Goal: Check status: Check status

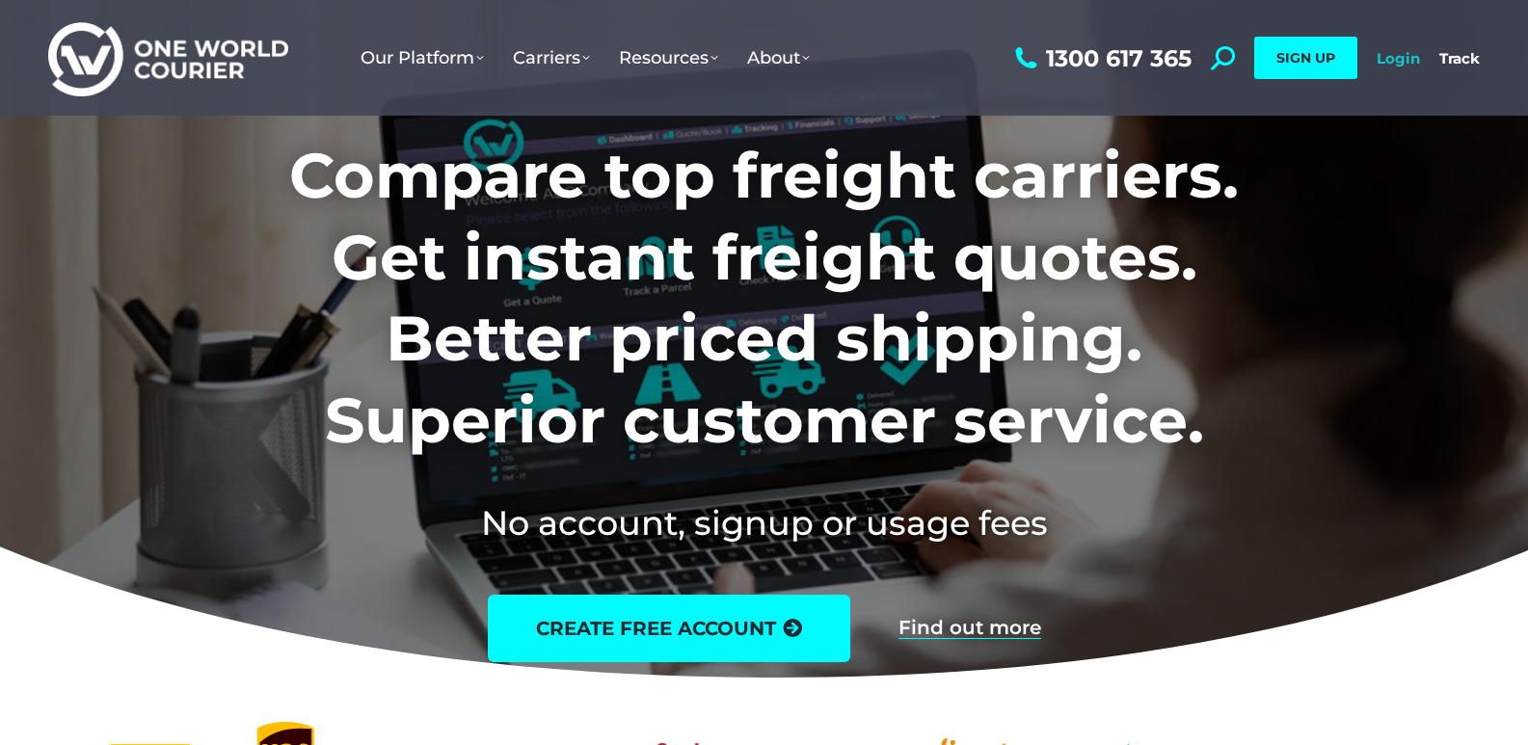
click at [1409, 57] on link "Login" at bounding box center [1398, 58] width 43 height 18
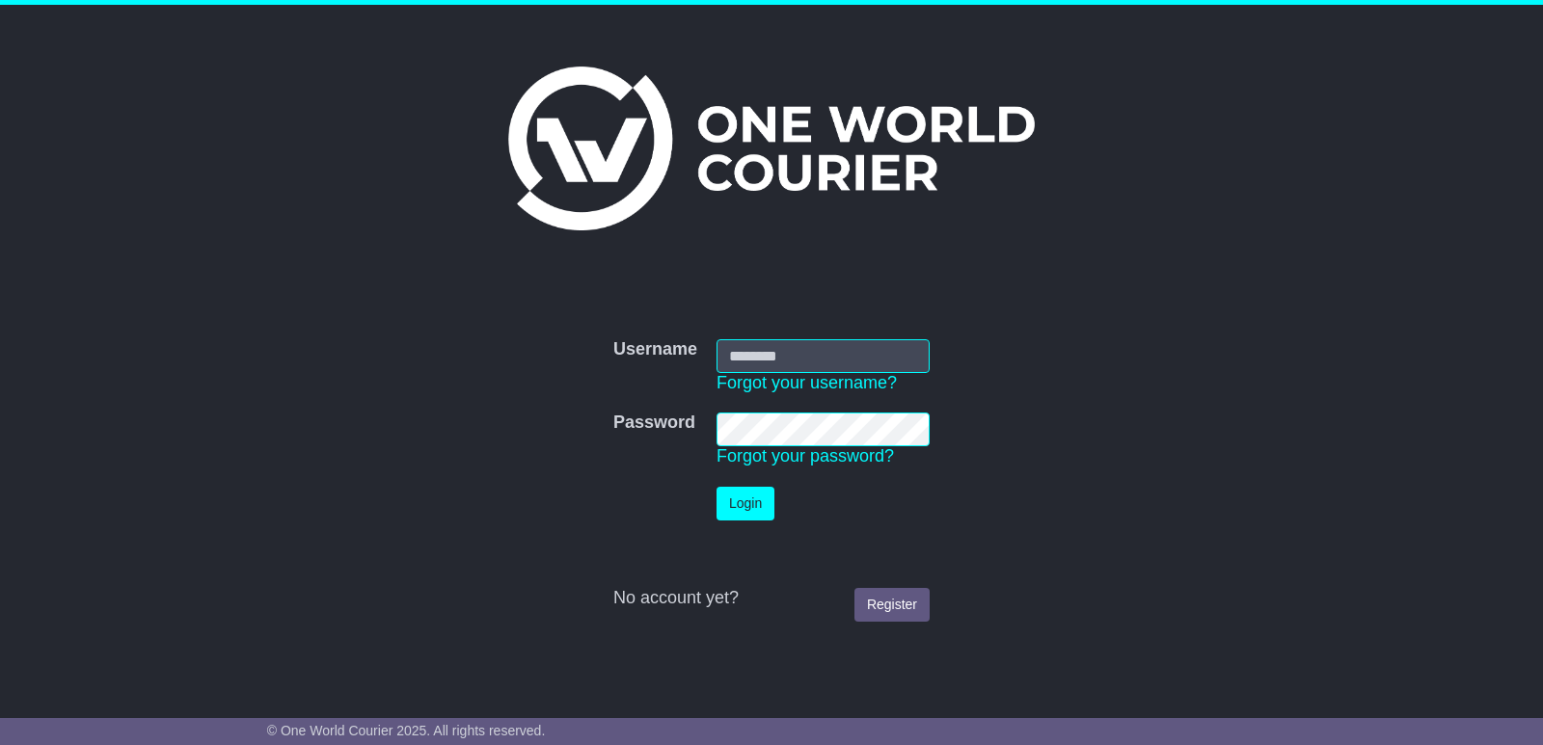
click at [804, 351] on input "Username" at bounding box center [822, 356] width 213 height 34
type input "**********"
click at [744, 514] on button "Login" at bounding box center [745, 504] width 58 height 34
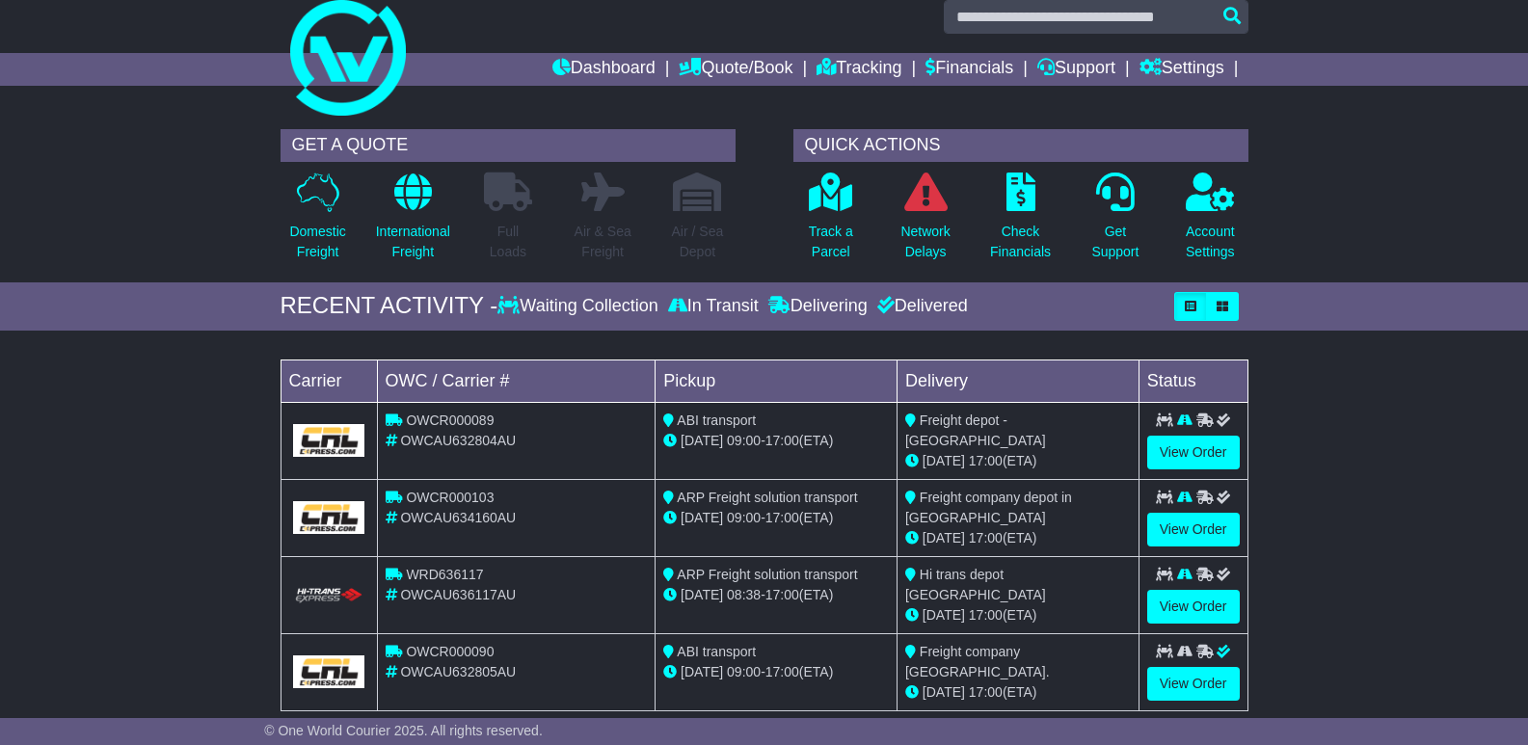
scroll to position [96, 0]
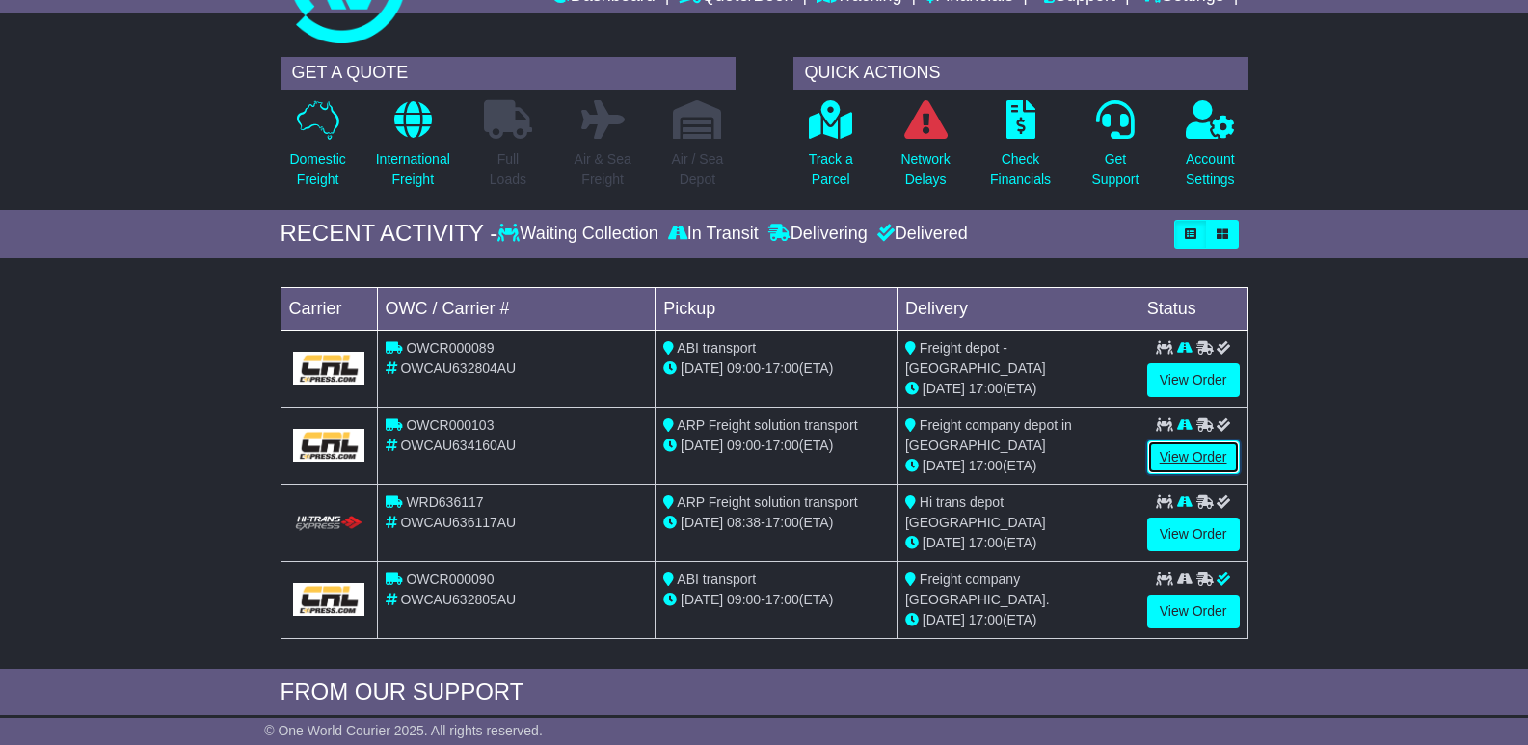
click at [1207, 448] on link "View Order" at bounding box center [1193, 458] width 93 height 34
